Goal: Navigation & Orientation: Find specific page/section

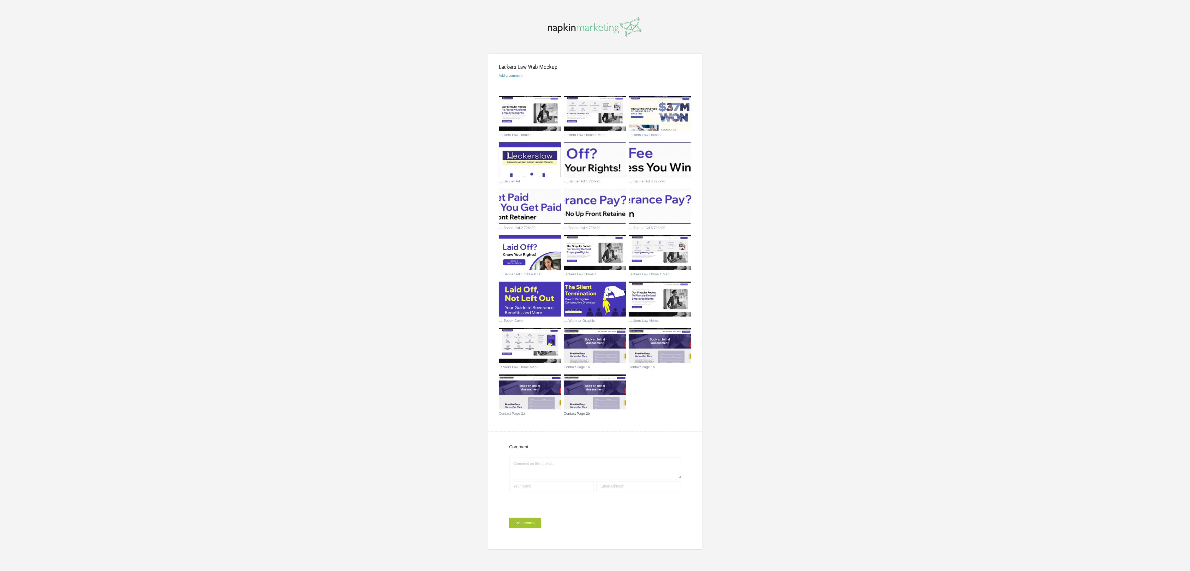
click at [588, 398] on img at bounding box center [595, 391] width 62 height 35
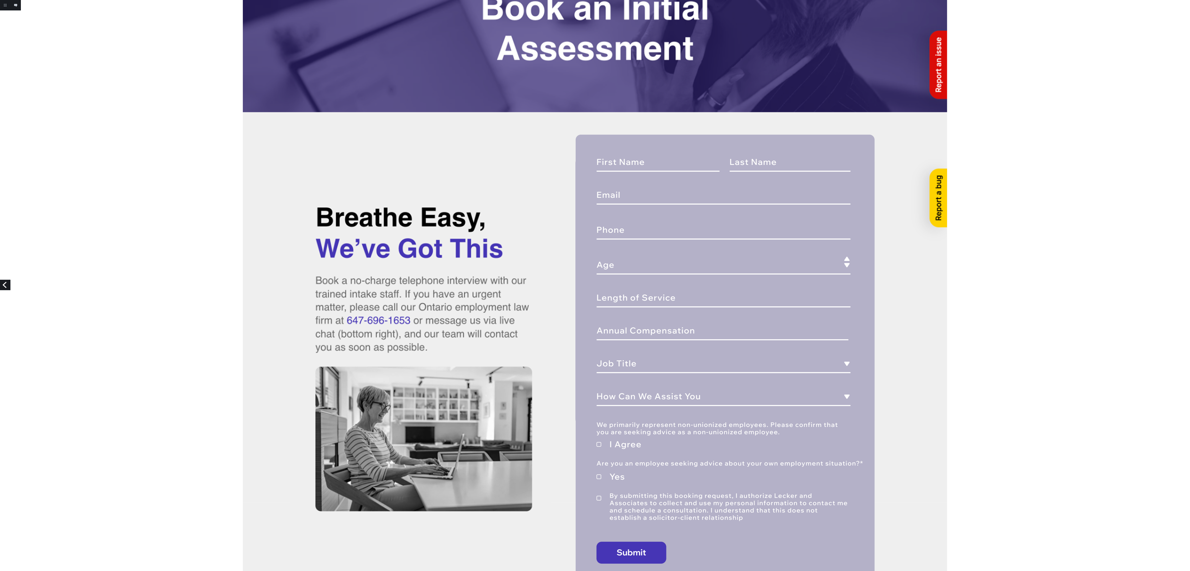
scroll to position [78, 0]
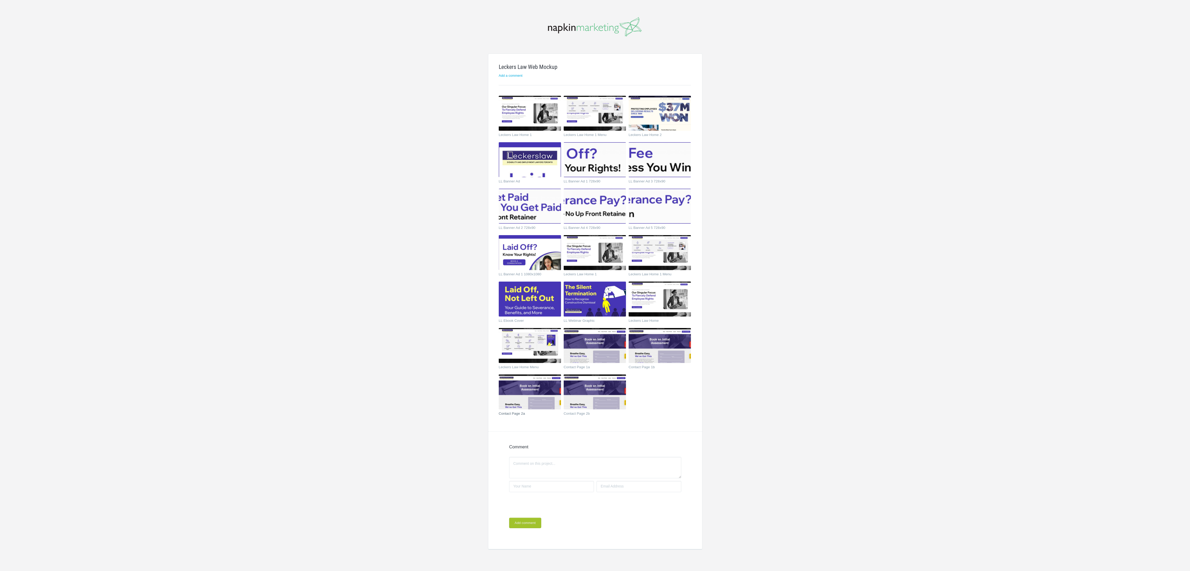
click at [531, 397] on img at bounding box center [530, 391] width 62 height 35
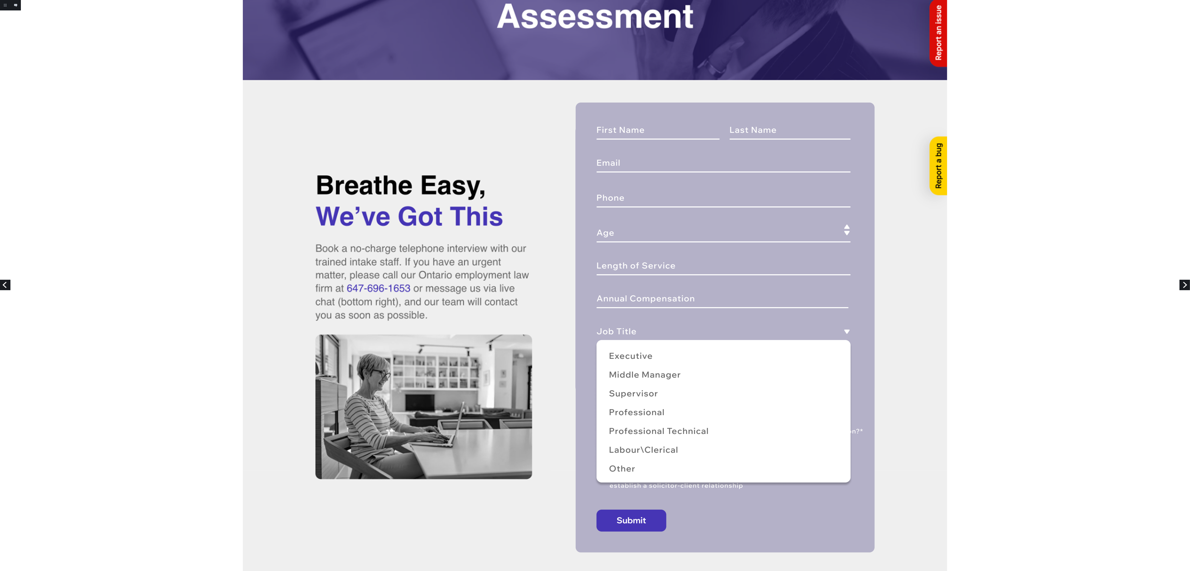
scroll to position [156, 0]
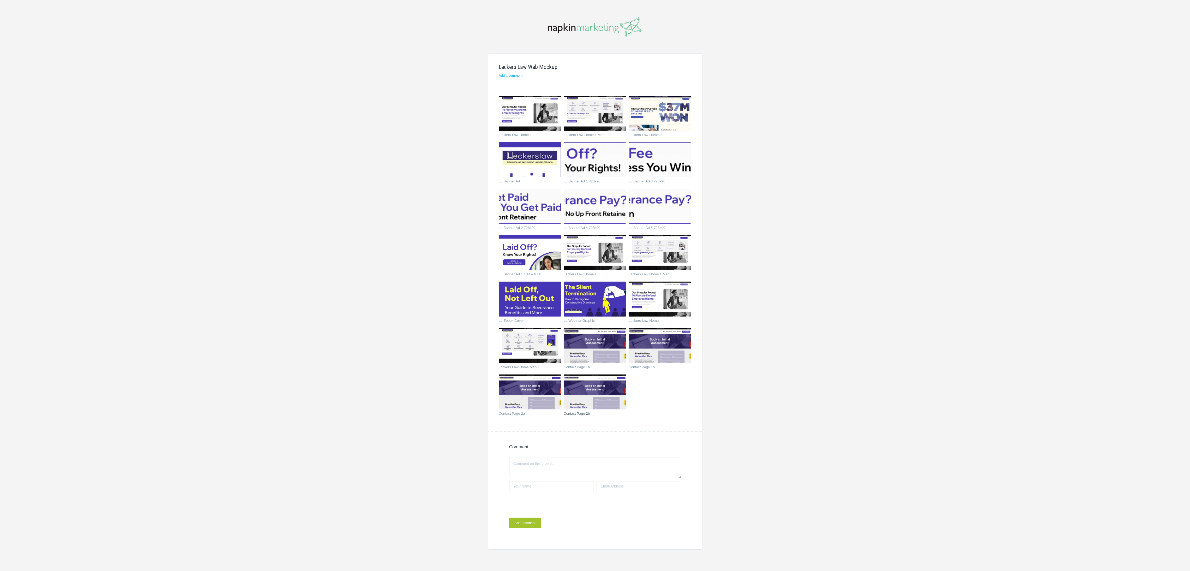
click at [592, 383] on img at bounding box center [595, 391] width 62 height 35
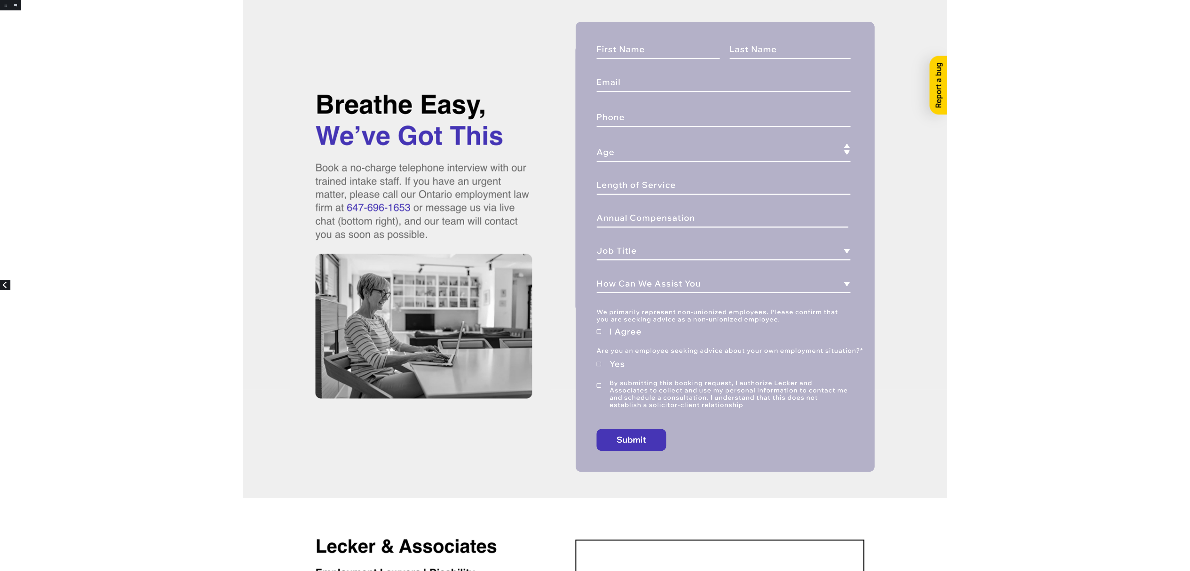
scroll to position [234, 0]
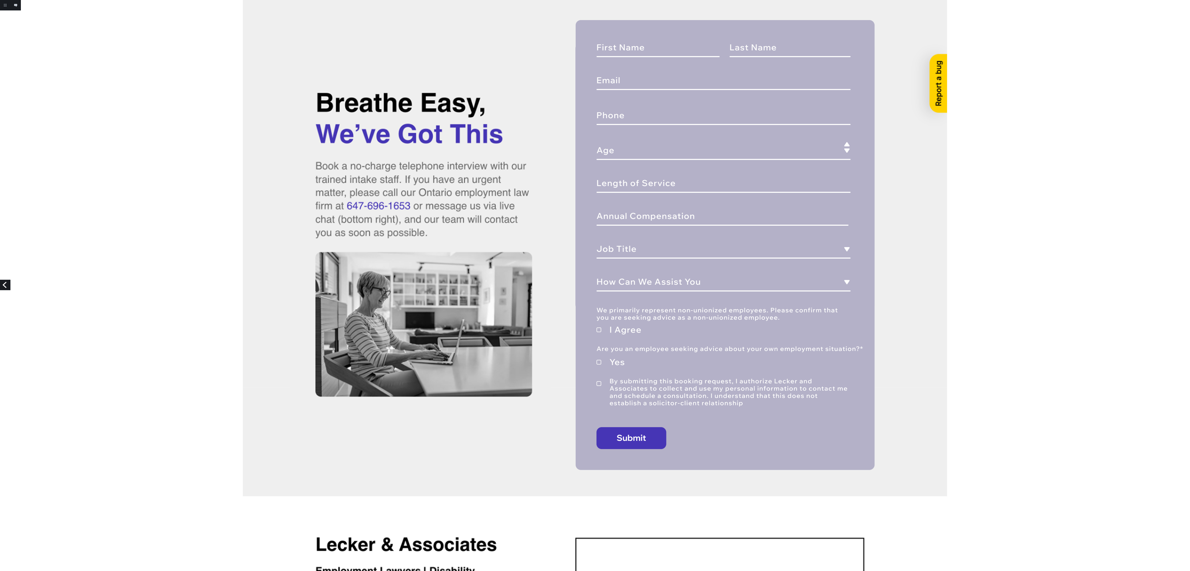
drag, startPoint x: 1065, startPoint y: 122, endPoint x: 909, endPoint y: 72, distance: 163.4
